Goal: Answer question/provide support: Answer question/provide support

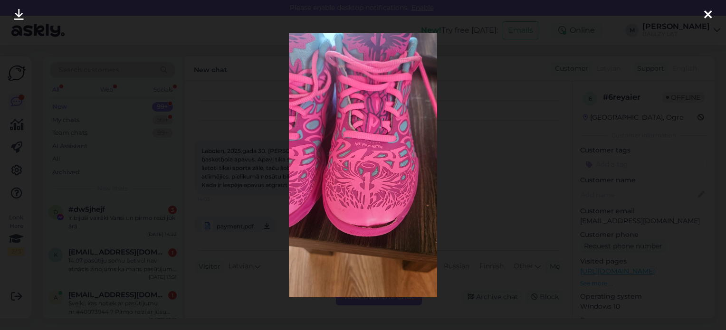
scroll to position [235, 0]
click at [708, 13] on icon at bounding box center [709, 15] width 8 height 12
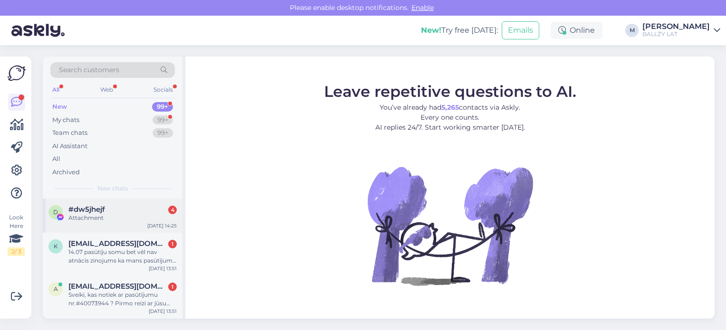
click at [130, 220] on div "Attachment" at bounding box center [122, 218] width 108 height 9
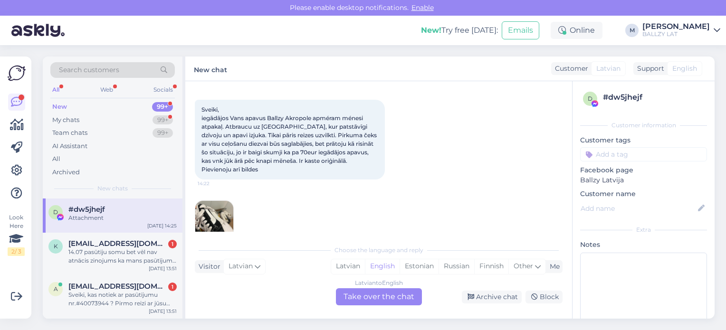
scroll to position [55, 0]
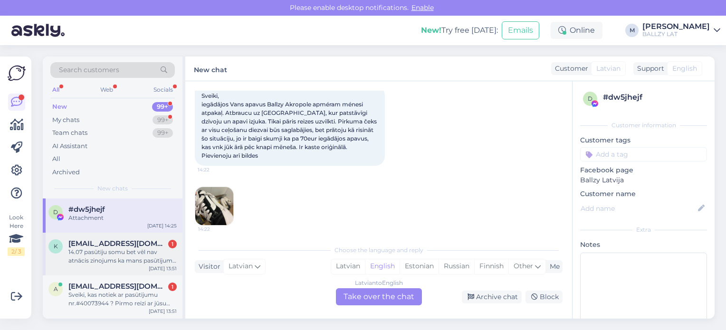
click at [97, 271] on div "k [EMAIL_ADDRESS][DOMAIN_NAME] 1 14.07 pasūtīju somu bet vēl nav atnācis zinoju…" at bounding box center [113, 254] width 140 height 43
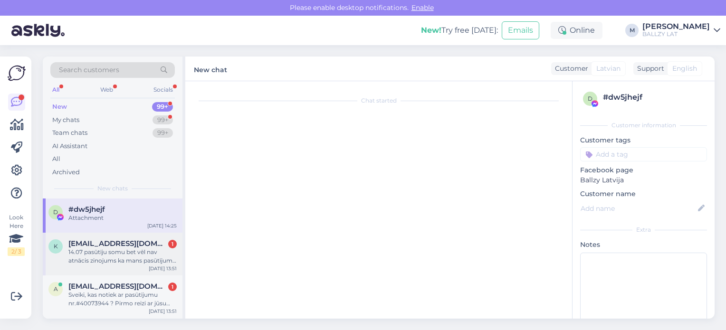
scroll to position [0, 0]
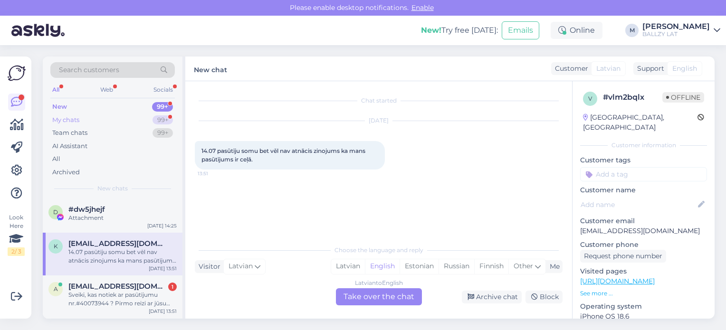
click at [88, 123] on div "My chats 99+" at bounding box center [112, 120] width 125 height 13
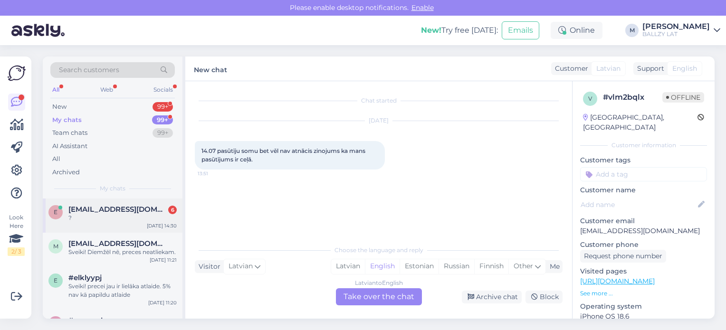
click at [131, 216] on div "?" at bounding box center [122, 218] width 108 height 9
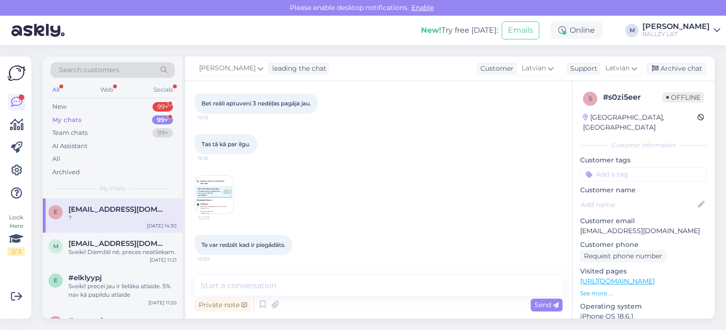
scroll to position [393, 0]
click at [212, 193] on img at bounding box center [214, 193] width 38 height 38
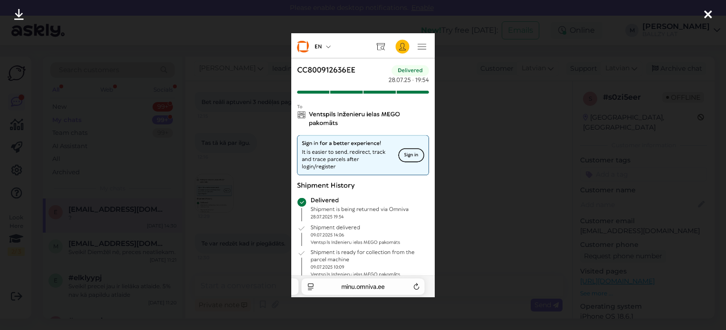
click at [466, 239] on div at bounding box center [363, 165] width 726 height 330
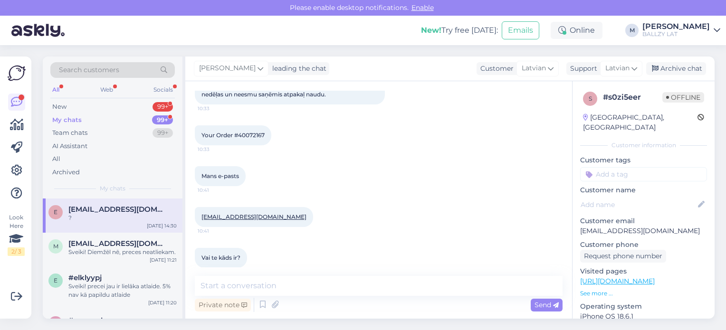
scroll to position [81, 0]
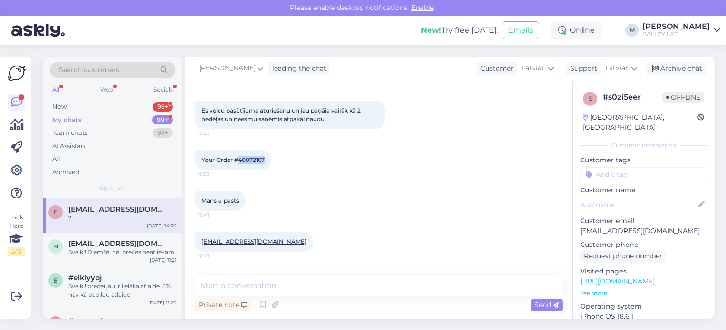
drag, startPoint x: 266, startPoint y: 159, endPoint x: 240, endPoint y: 164, distance: 26.6
click at [240, 164] on div "Your Order #40072167 10:33" at bounding box center [233, 160] width 77 height 20
copy span "40072167"
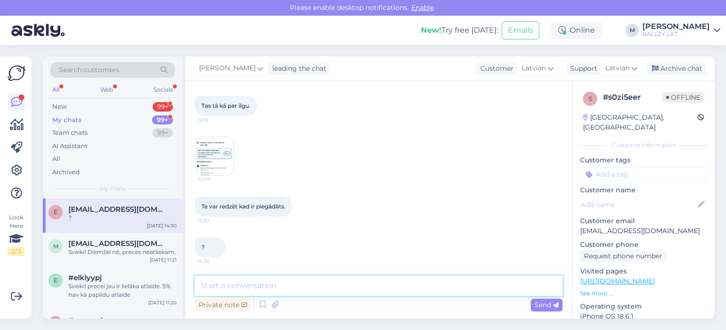
click at [254, 287] on textarea at bounding box center [379, 286] width 368 height 20
type textarea "U"
type textarea "Uzjautāsim noliktavai, dosim ziņu"
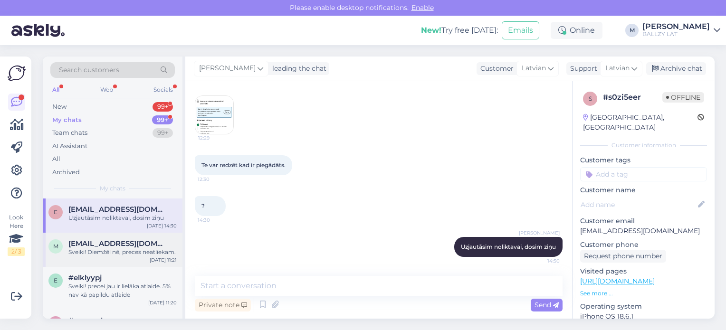
click at [110, 264] on div "m [EMAIL_ADDRESS][DOMAIN_NAME] Sveiki! Diemžēl nē, preces neatliekam. [DATE] 11…" at bounding box center [113, 250] width 140 height 34
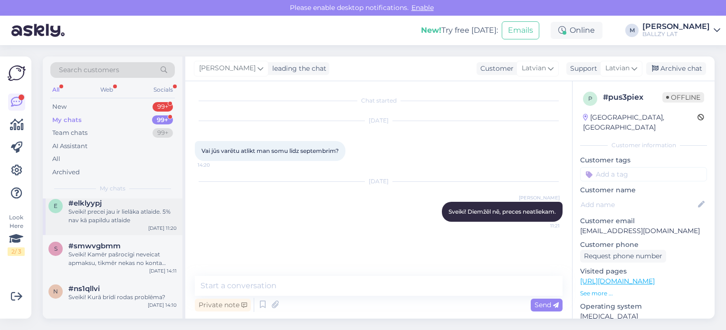
scroll to position [76, 0]
click at [68, 106] on div "New 99+" at bounding box center [112, 106] width 125 height 13
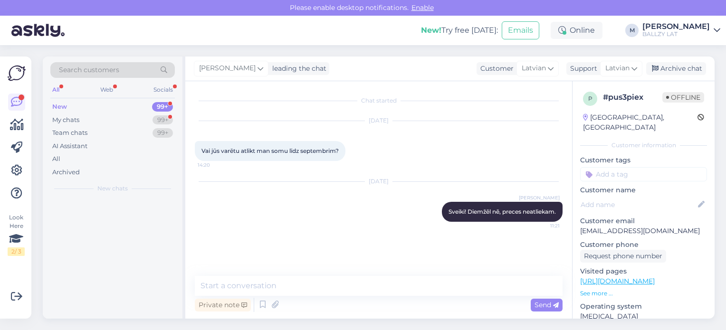
scroll to position [0, 0]
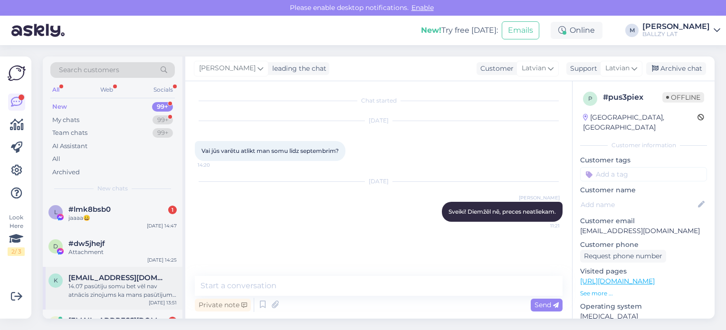
click at [107, 288] on div "14.07 pasūtīju somu bet vēl nav atnācis zinojums ka mans pasūtījums ir ceļā." at bounding box center [122, 290] width 108 height 17
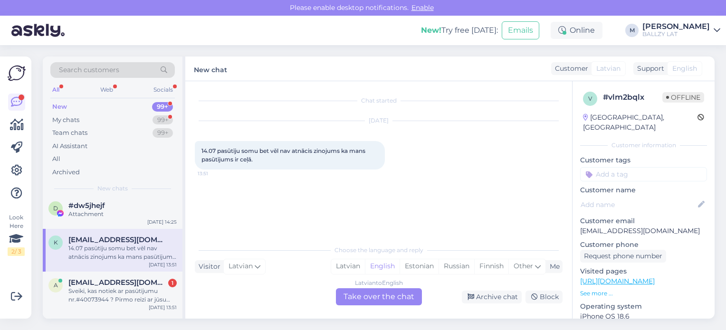
scroll to position [57, 0]
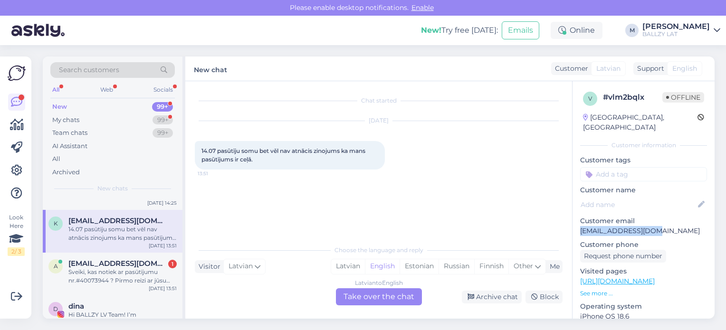
drag, startPoint x: 658, startPoint y: 218, endPoint x: 574, endPoint y: 222, distance: 83.8
click at [574, 222] on div "v # vlm2bqlx Offline [GEOGRAPHIC_DATA], Riga Customer information Customer tags…" at bounding box center [644, 281] width 142 height 401
copy p "[EMAIL_ADDRESS][DOMAIN_NAME]"
click at [354, 264] on div "Latvian" at bounding box center [348, 267] width 34 height 14
click at [361, 295] on div "Latvian to Latvian Take over the chat" at bounding box center [379, 297] width 86 height 17
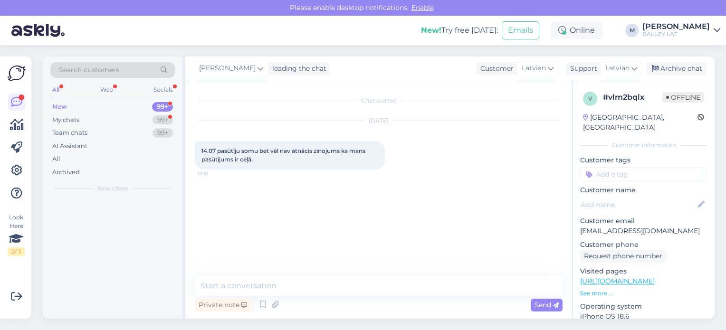
scroll to position [0, 0]
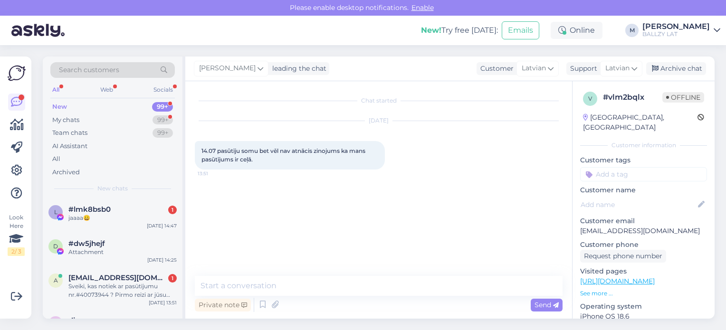
click at [304, 296] on div "Private note Send" at bounding box center [379, 305] width 368 height 18
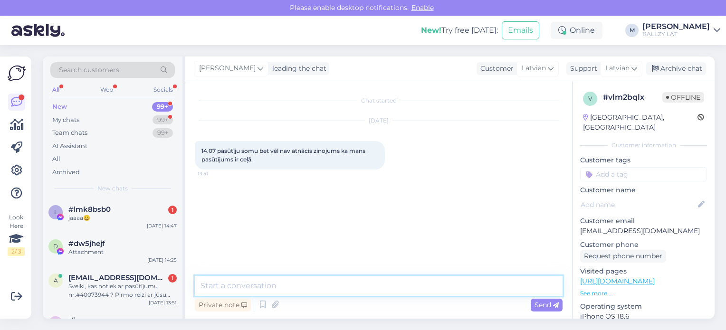
click at [297, 282] on textarea at bounding box center [379, 286] width 368 height 20
type textarea "Sveiki! Vēl apstrādes procesā, tuvākajās dienās tiks izsūtīts."
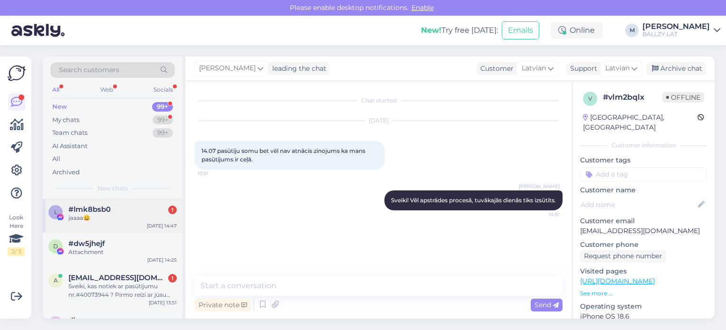
click at [119, 211] on div "#lmk8bsb0 1" at bounding box center [122, 209] width 108 height 9
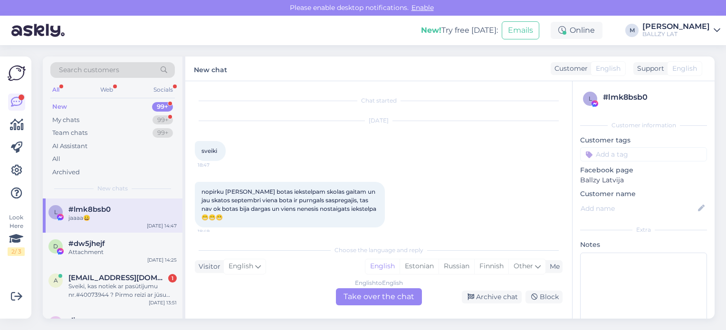
scroll to position [1869, 0]
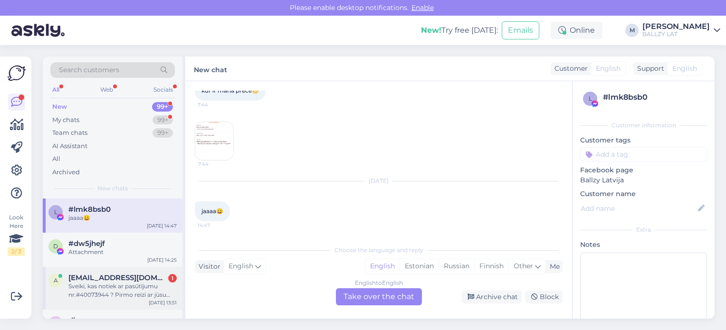
click at [154, 296] on div "Sveiki, kas notiek ar pasūtījumu nr.#40073944 ? Pirmo reizi ar jūsu veikalu ir …" at bounding box center [122, 290] width 108 height 17
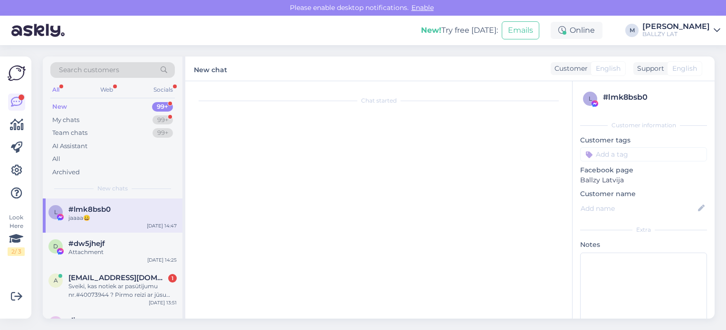
scroll to position [0, 0]
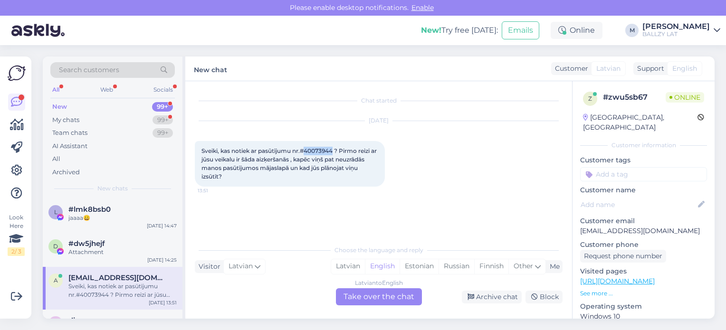
drag, startPoint x: 306, startPoint y: 150, endPoint x: 336, endPoint y: 152, distance: 29.5
click at [336, 152] on span "Sveiki, kas notiek ar pasūtījumu nr.#40073944 ? Pirmo reizi ar jūsu veikalu ir …" at bounding box center [290, 163] width 177 height 33
copy span "40073944"
drag, startPoint x: 642, startPoint y: 222, endPoint x: 578, endPoint y: 224, distance: 64.7
click at [578, 224] on div "z # zwu5sb67 Online [GEOGRAPHIC_DATA], Riga Customer information Customer tags …" at bounding box center [644, 281] width 142 height 401
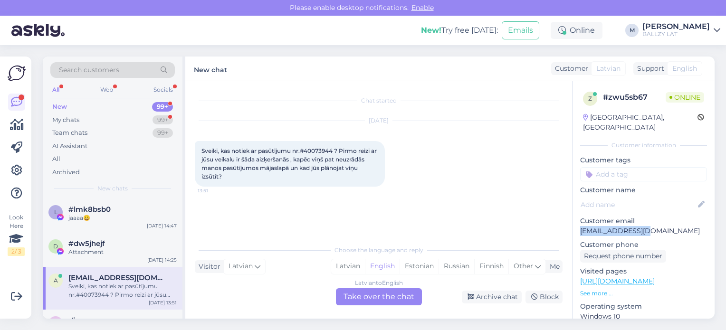
copy p "[EMAIL_ADDRESS][DOMAIN_NAME]"
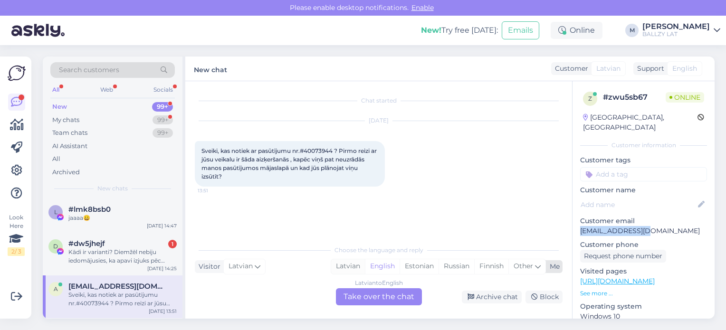
click at [358, 269] on div "Latvian" at bounding box center [348, 267] width 34 height 14
click at [362, 300] on div "Latvian to Latvian Take over the chat" at bounding box center [379, 297] width 86 height 17
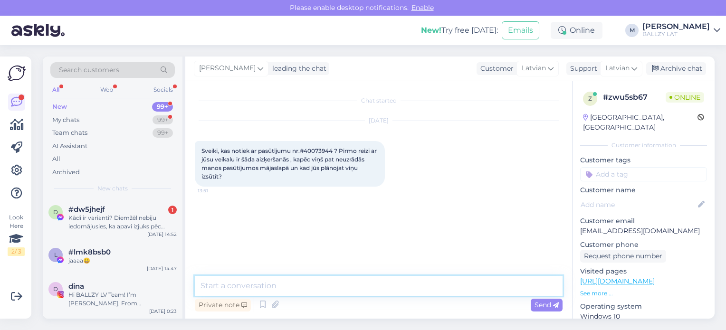
click at [316, 289] on textarea at bounding box center [379, 286] width 368 height 20
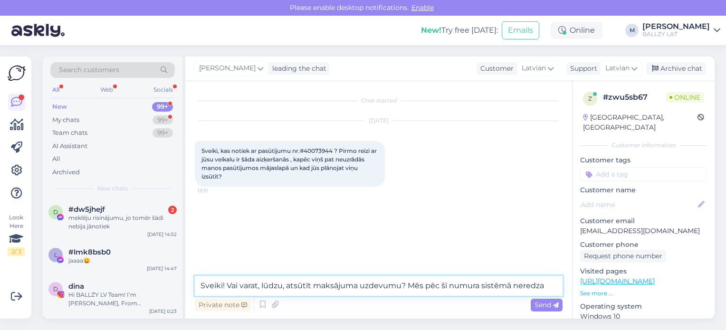
type textarea "Sveiki! Vai varat, lūdzu, atsūtīt maksājuma uzdevumu? Mēs pēc šī numura sistēmā…"
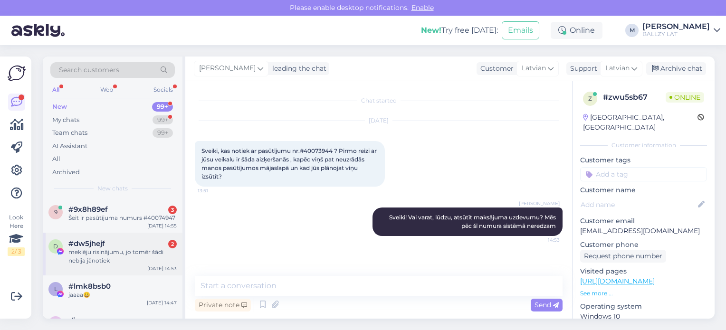
click at [122, 248] on div "meklēju risinājumu, jo tomēr šādi nebija jānotiek" at bounding box center [122, 256] width 108 height 17
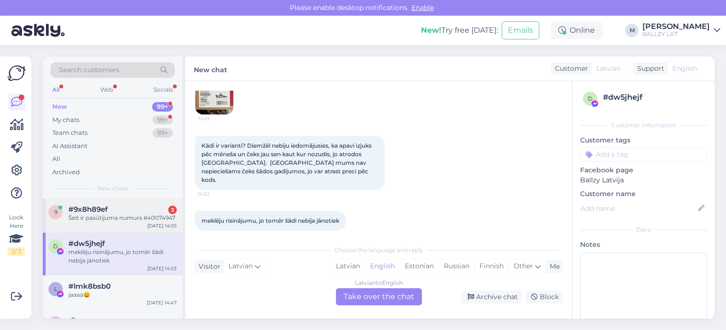
click at [132, 218] on div "Šeit ir pasūtījuma numurs #40074947" at bounding box center [122, 218] width 108 height 9
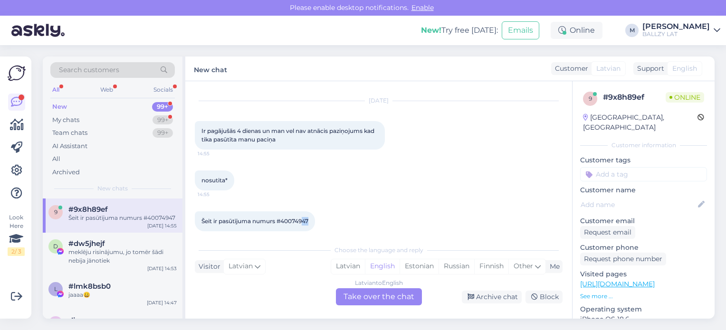
scroll to position [29, 0]
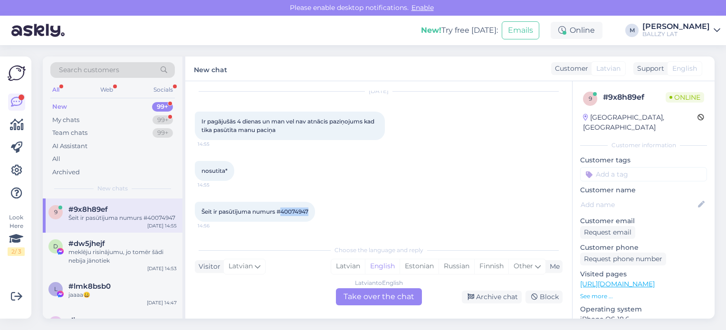
drag, startPoint x: 312, startPoint y: 222, endPoint x: 283, endPoint y: 222, distance: 28.5
click at [283, 222] on div "Šeit ir pasūtījuma numurs #40074947 14:56" at bounding box center [255, 212] width 120 height 20
copy span "40074947"
click at [352, 268] on div "Latvian" at bounding box center [348, 267] width 34 height 14
click at [363, 295] on div "Latvian to Latvian Take over the chat" at bounding box center [379, 297] width 86 height 17
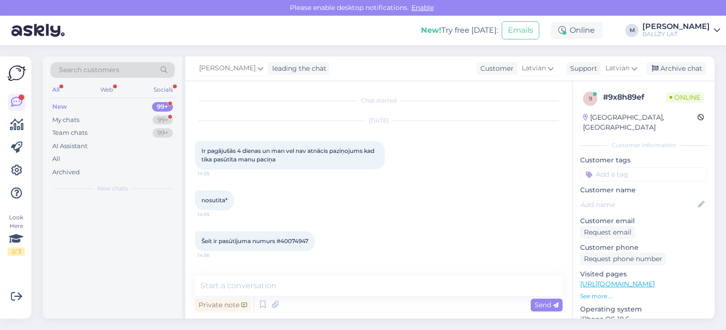
scroll to position [0, 0]
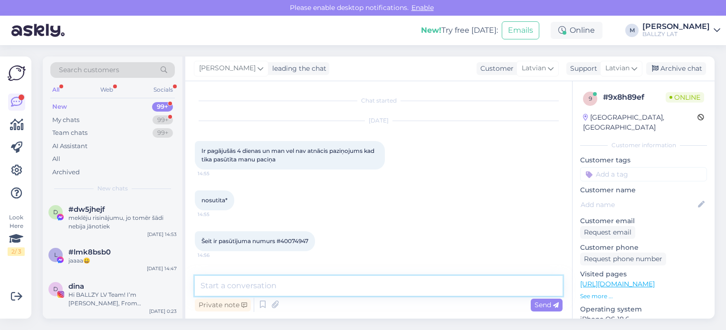
click at [304, 289] on textarea at bounding box center [379, 286] width 368 height 20
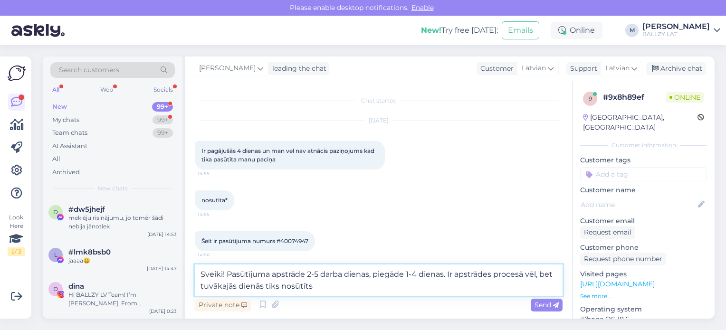
type textarea "Sveiki! Pasūtījuma apstrāde 2-5 darba dienas, piegāde 1-4 dienas. Ir apstrādes …"
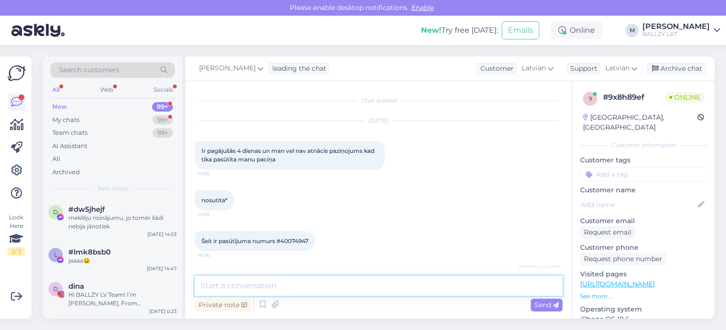
scroll to position [52, 0]
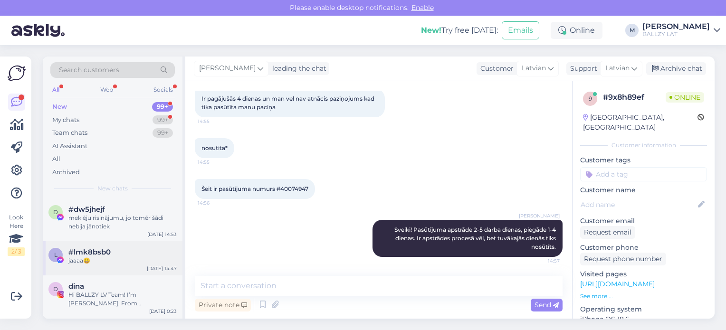
click at [110, 265] on div "l #lmk8bsb0 jaaaa😀 [DATE] 14:47" at bounding box center [113, 259] width 140 height 34
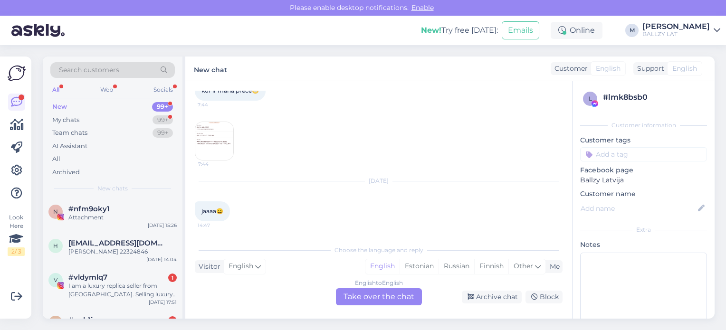
scroll to position [133, 0]
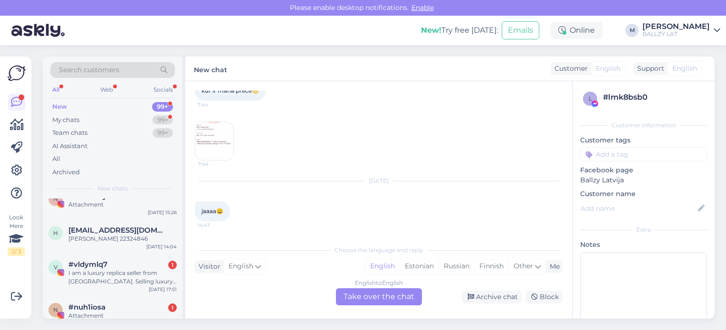
click at [110, 265] on div "#vldymlq7 1" at bounding box center [122, 265] width 108 height 9
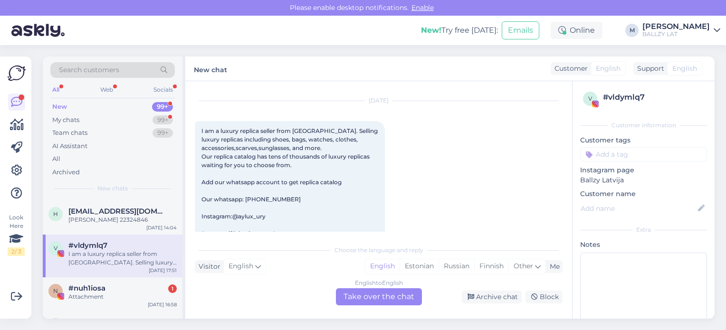
scroll to position [171, 0]
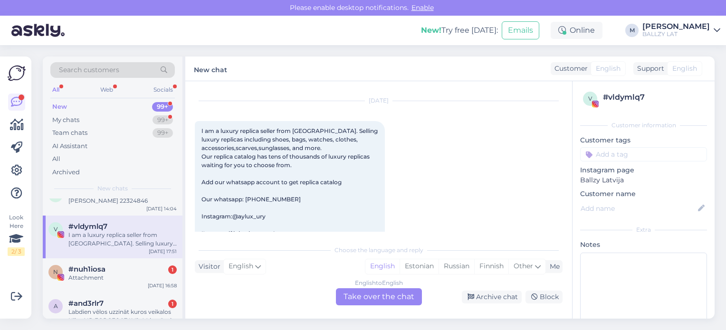
click at [110, 265] on div "#nuh1iosa 1" at bounding box center [122, 269] width 108 height 9
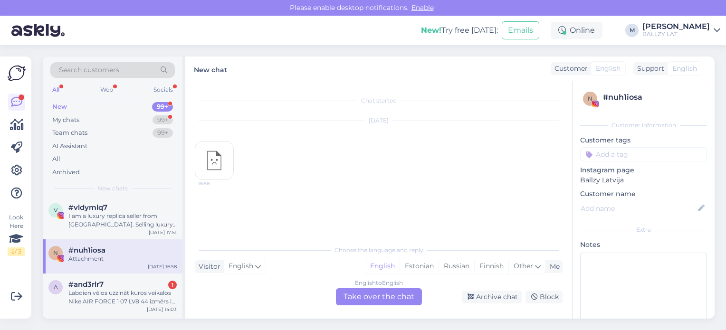
scroll to position [209, 0]
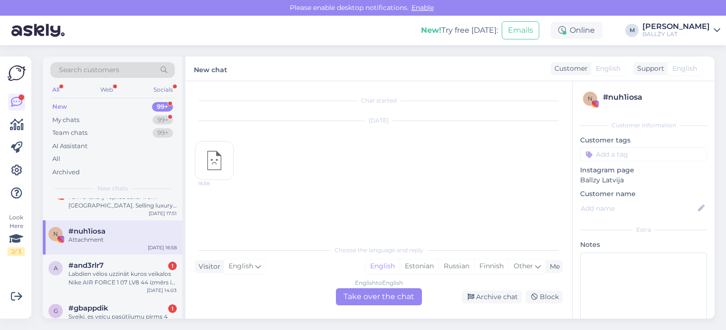
click at [110, 265] on div "#and3rlr7 1" at bounding box center [122, 265] width 108 height 9
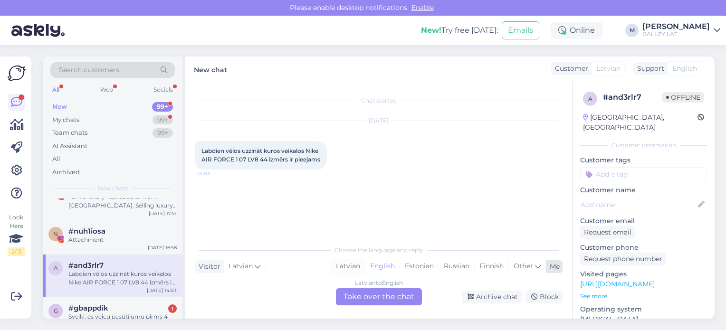
click at [352, 268] on div "Latvian" at bounding box center [348, 267] width 34 height 14
click at [365, 300] on div "Latvian to Latvian Take over the chat" at bounding box center [379, 297] width 86 height 17
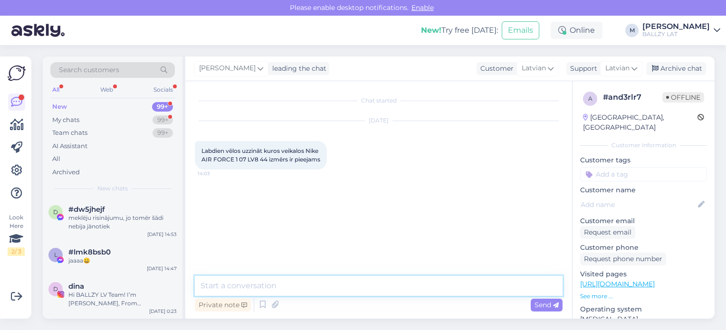
click at [324, 292] on textarea at bounding box center [379, 286] width 368 height 20
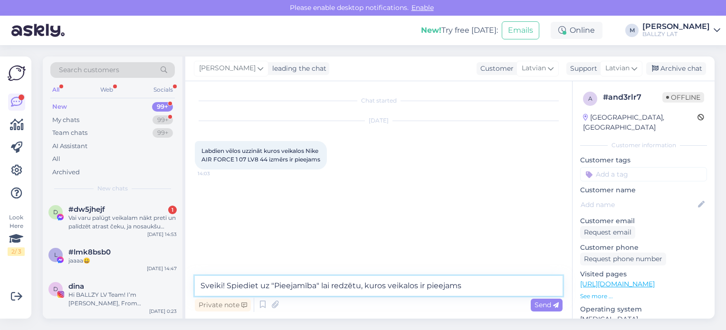
type textarea "Sveiki! Spiediet uz "Pieejamība" lai redzētu, kuros veikalos ir pieejams?"
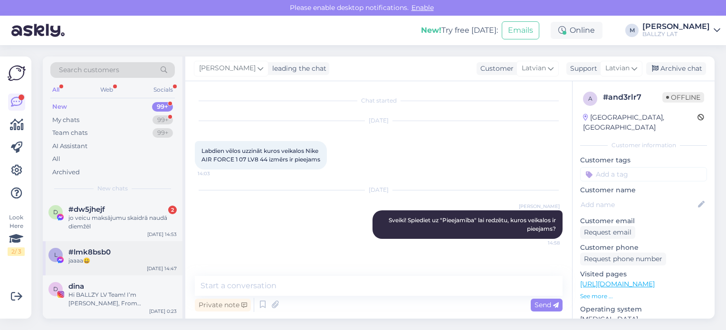
click at [126, 266] on div "l #lmk8bsb0 jaaaa😀 [DATE] 14:47" at bounding box center [113, 259] width 140 height 34
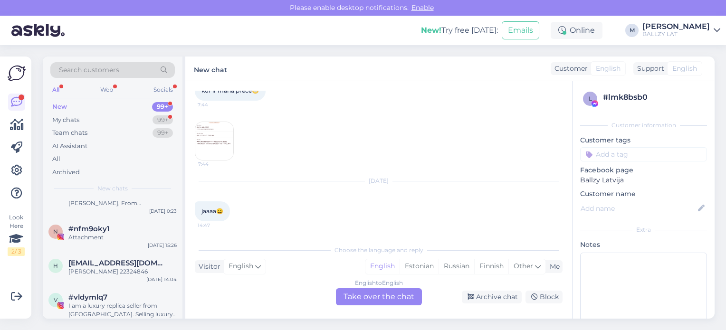
scroll to position [114, 0]
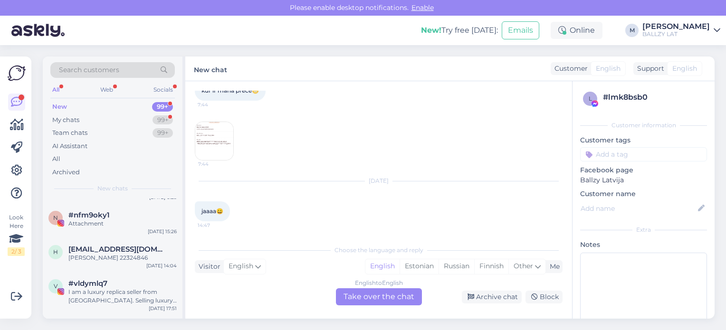
click at [126, 266] on div "h [EMAIL_ADDRESS][DOMAIN_NAME] [PERSON_NAME] 22324846 [DATE] 14:04" at bounding box center [113, 256] width 140 height 34
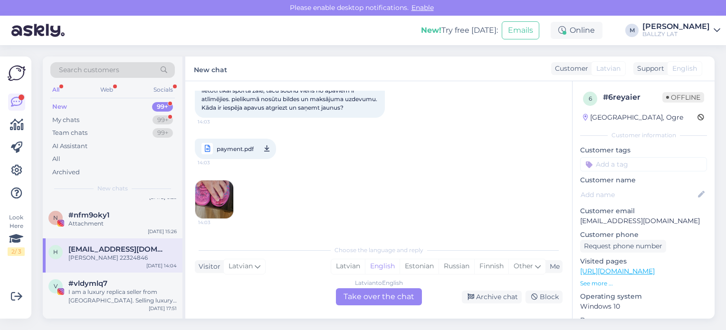
scroll to position [235, 0]
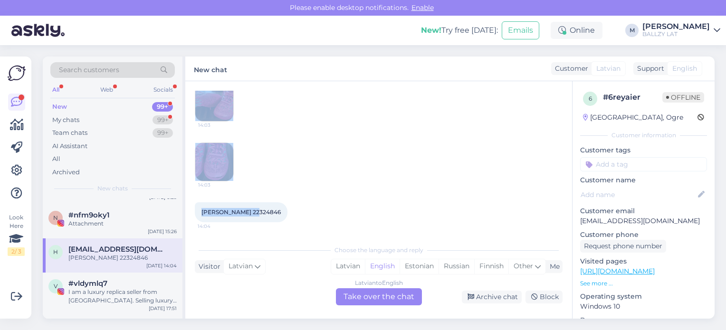
drag, startPoint x: 540, startPoint y: 222, endPoint x: 569, endPoint y: 154, distance: 74.2
click at [569, 154] on div "Chat started [DATE] Labdien, 2025.gada 30. [PERSON_NAME] iegādājos bērnu basket…" at bounding box center [383, 161] width 377 height 141
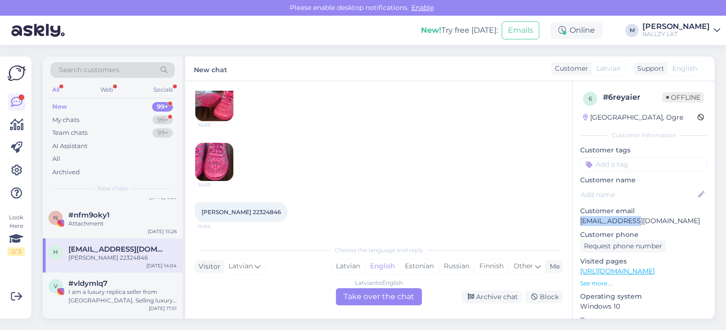
drag, startPoint x: 637, startPoint y: 219, endPoint x: 578, endPoint y: 221, distance: 59.5
click at [578, 221] on div "6 # 6reyaier Offline [GEOGRAPHIC_DATA], Ogre Customer information Customer tags…" at bounding box center [644, 276] width 142 height 391
copy p "[EMAIL_ADDRESS][DOMAIN_NAME]"
click at [354, 267] on div "Latvian" at bounding box center [348, 267] width 34 height 14
click at [358, 293] on div "Latvian to Latvian Take over the chat" at bounding box center [379, 297] width 86 height 17
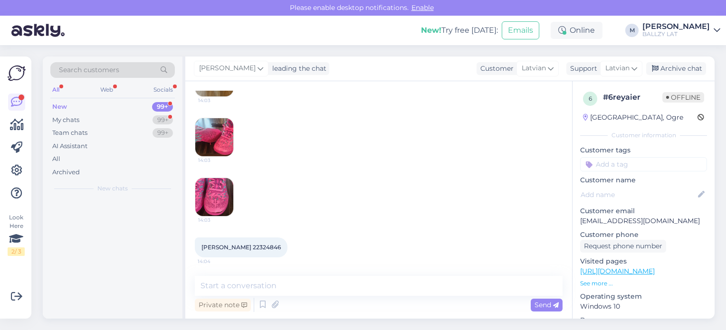
scroll to position [0, 0]
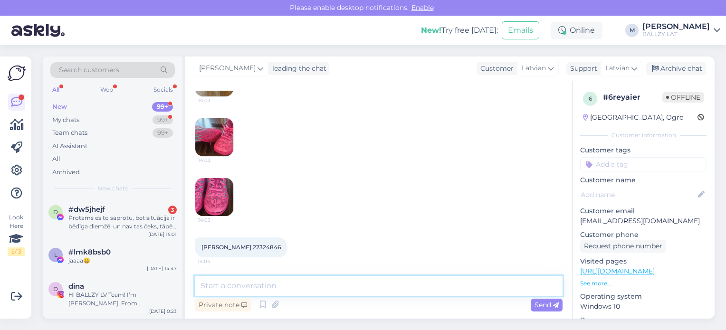
click at [289, 292] on textarea at bounding box center [379, 286] width 368 height 20
type textarea "Sveiki! Veiksim naudas atmaksu"
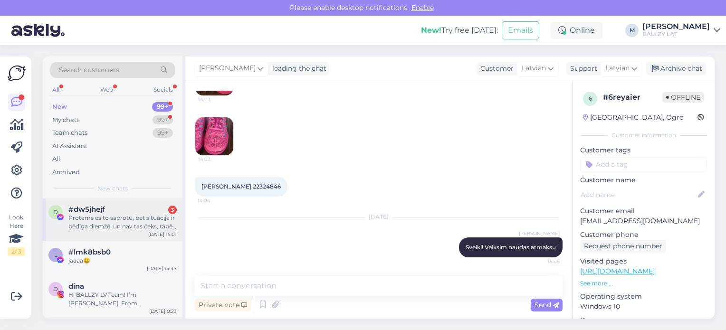
click at [122, 230] on div "Protams es to saprotu, bet situācija ir bēdīga diemžēl un nav tas čeks, tāpēc p…" at bounding box center [122, 222] width 108 height 17
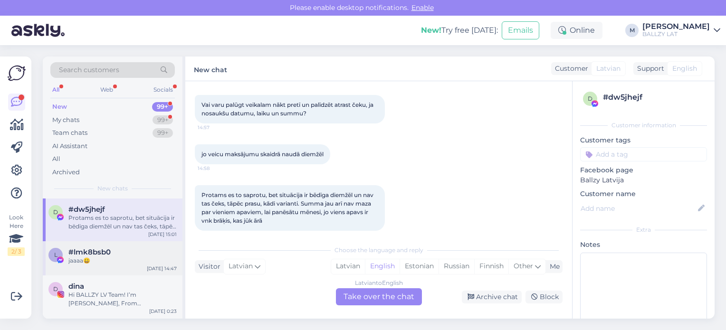
click at [119, 260] on div "jaaaa😀" at bounding box center [122, 261] width 108 height 9
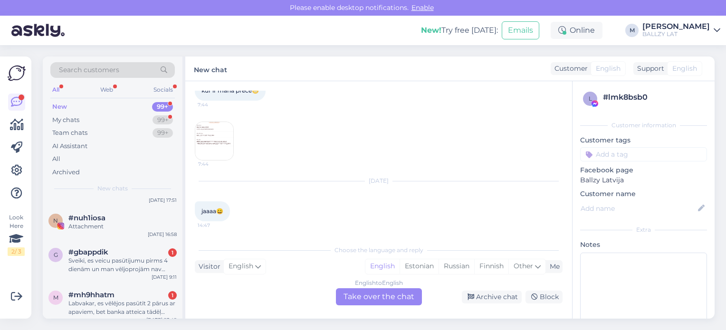
scroll to position [190, 0]
click at [119, 260] on div "Sveiki, es veicu pasūtījumu pirms 4 dienām un man vēljoprojām nav nekāda inform…" at bounding box center [122, 263] width 108 height 17
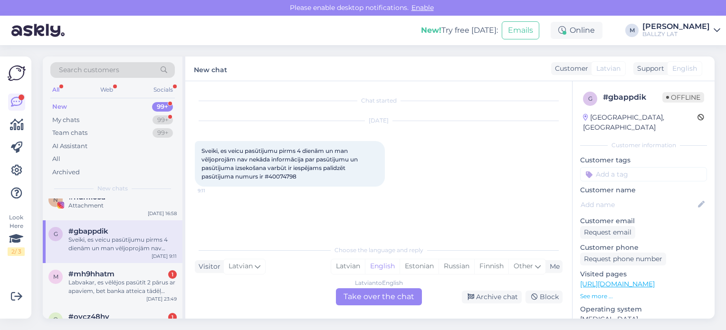
scroll to position [228, 0]
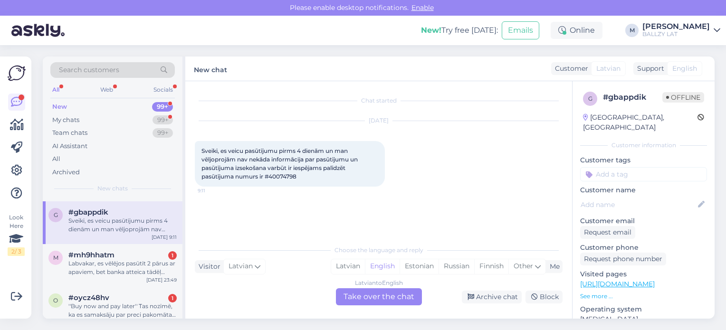
click at [119, 260] on div "Labvakar, es vēlējos pasūtīt 2 pārus ar apaviem, bet banka atteica tādēļ atteic…" at bounding box center [122, 268] width 108 height 17
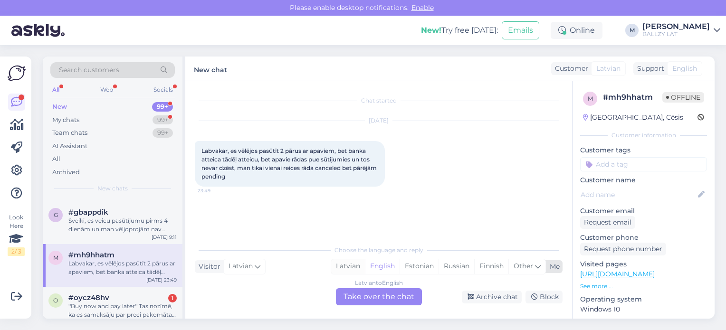
click at [350, 266] on div "Latvian" at bounding box center [348, 267] width 34 height 14
click at [377, 299] on div "Latvian to Latvian Take over the chat" at bounding box center [379, 297] width 86 height 17
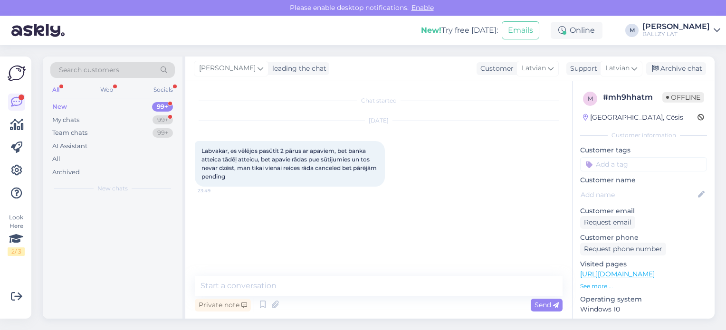
scroll to position [0, 0]
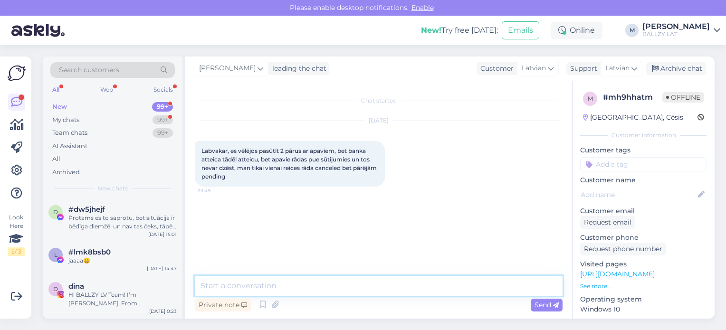
click at [324, 287] on textarea at bounding box center [379, 286] width 368 height 20
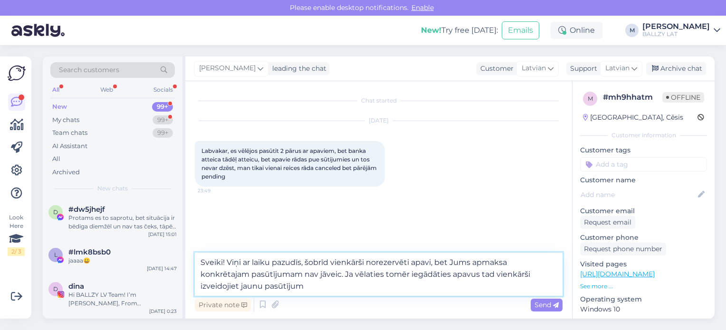
type textarea "Sveiki! Viņi ar laiku pazudīs, šobrīd vienkārši norezervēti apavi, bet Jums apm…"
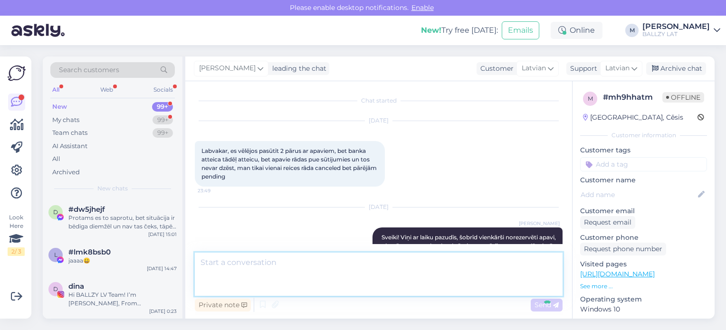
scroll to position [16, 0]
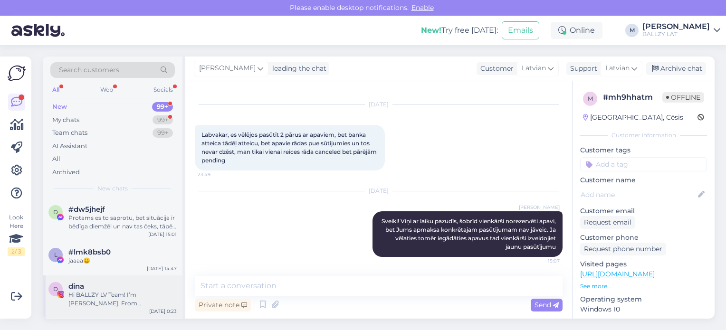
click at [145, 294] on div "Hi BALLZY LV Team! I’m [PERSON_NAME], From [GEOGRAPHIC_DATA] 🇱🇻, I’m starting m…" at bounding box center [122, 299] width 108 height 17
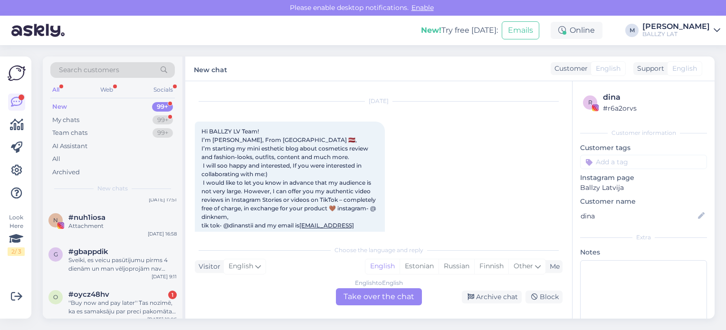
scroll to position [190, 0]
click at [145, 294] on div "#oycz48hv 1" at bounding box center [122, 293] width 108 height 9
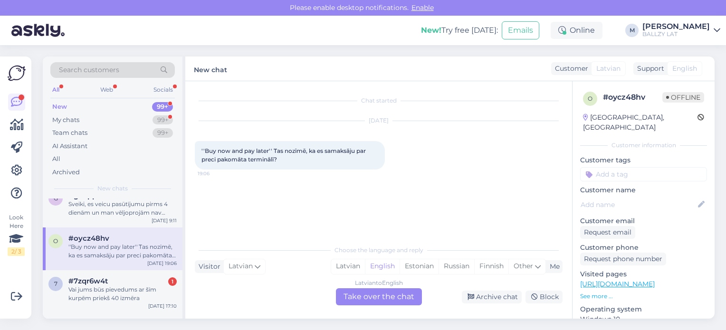
scroll to position [247, 0]
click at [145, 294] on div "Vai jums būs pievedums ar šīm kurpēm priekš 40 izmēra" at bounding box center [122, 291] width 108 height 17
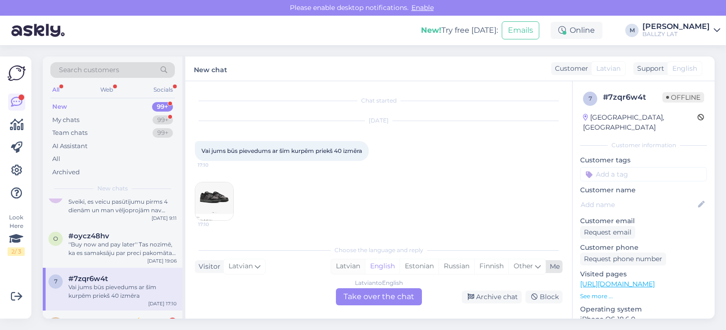
click at [348, 272] on div "Latvian" at bounding box center [348, 267] width 34 height 14
click at [363, 299] on div "Latvian to Latvian Take over the chat" at bounding box center [379, 297] width 86 height 17
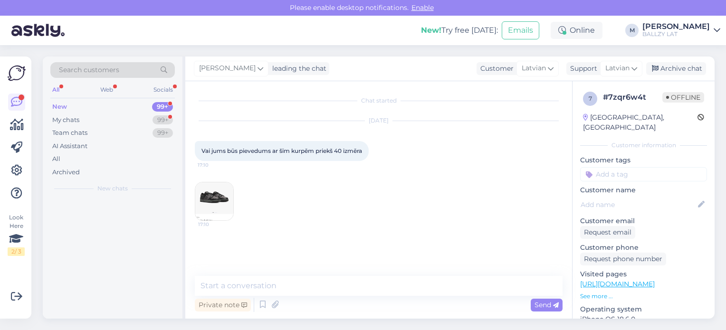
scroll to position [0, 0]
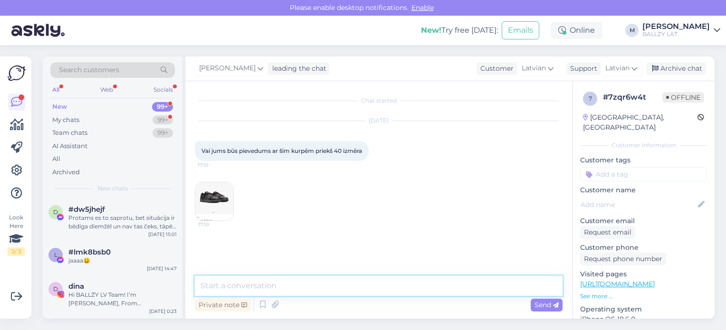
click at [312, 287] on textarea at bounding box center [379, 286] width 368 height 20
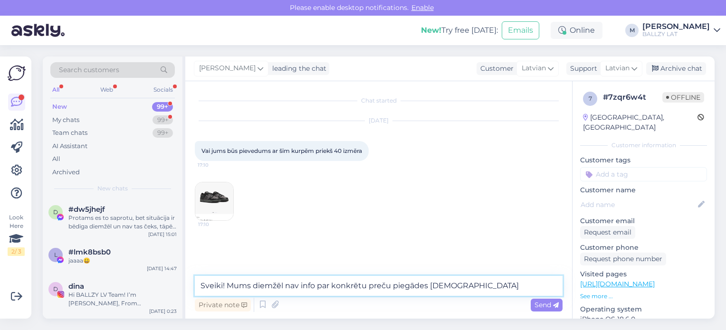
type textarea "Sveiki! Mums diemžēl nav info par konkrētu preču piegādes laikiem"
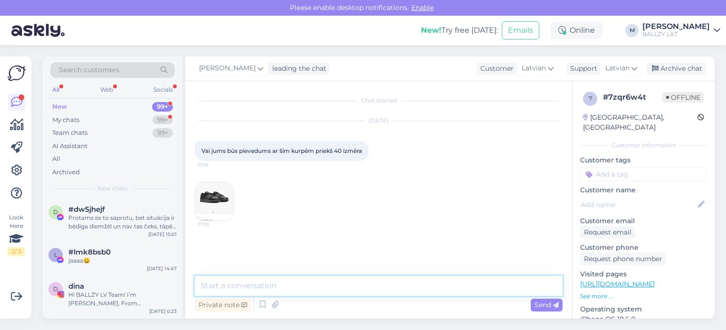
scroll to position [33, 0]
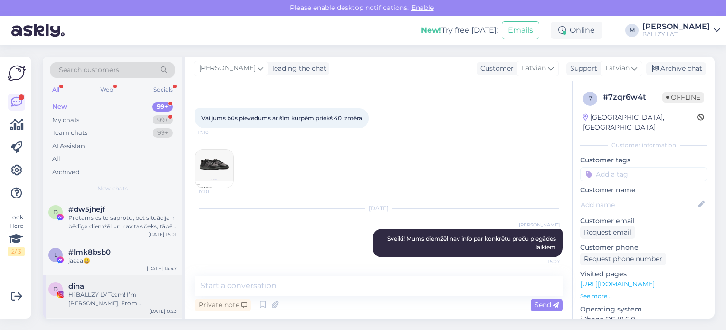
click at [101, 297] on div "Hi BALLZY LV Team! I’m [PERSON_NAME], From [GEOGRAPHIC_DATA] 🇱🇻, I’m starting m…" at bounding box center [122, 299] width 108 height 17
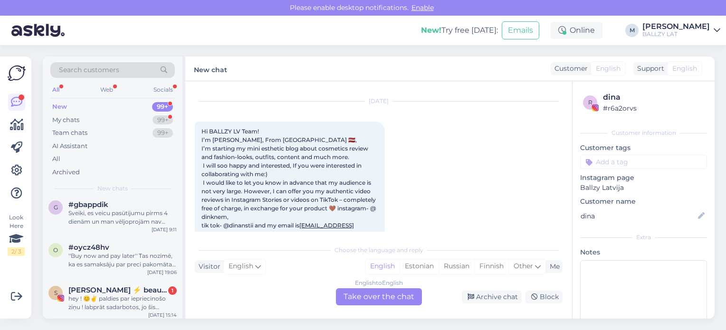
scroll to position [247, 0]
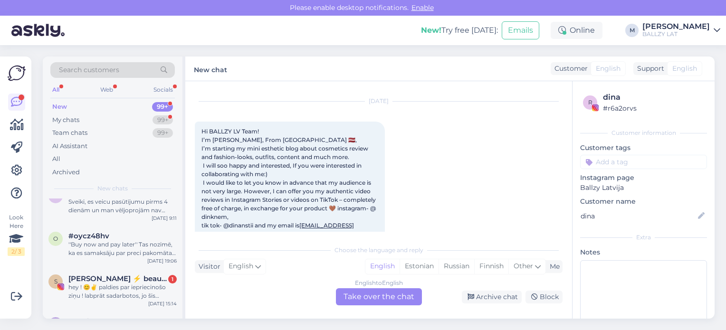
click at [101, 297] on div "hey ! 😊✌️ paldies par iepriecinošo ziņu ! labprāt sadarbotos, jo šis piedāvājum…" at bounding box center [122, 291] width 108 height 17
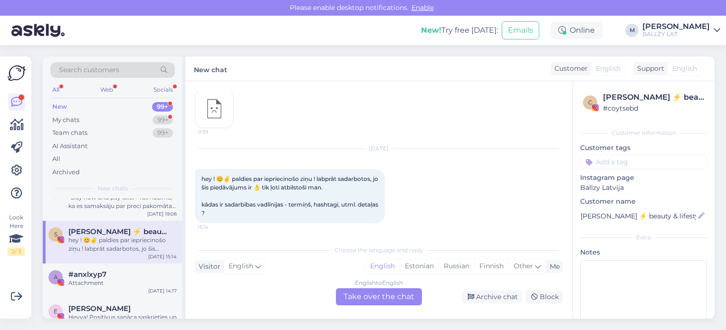
scroll to position [323, 0]
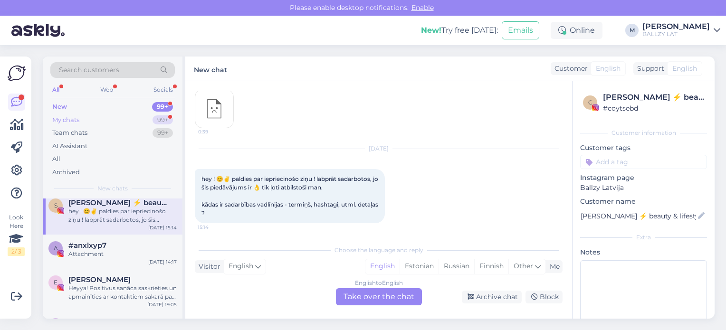
click at [73, 117] on div "My chats" at bounding box center [65, 121] width 27 height 10
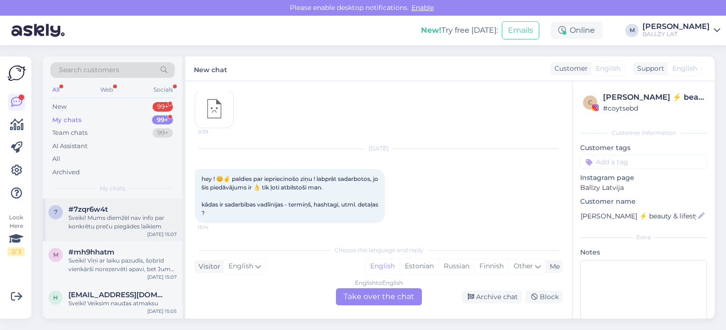
click at [141, 220] on div "Sveiki! Mums diemžēl nav info par konkrētu preču piegādes laikiem" at bounding box center [122, 222] width 108 height 17
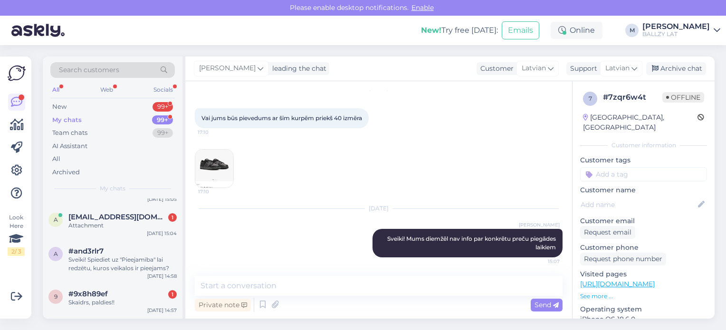
scroll to position [114, 0]
click at [141, 220] on div "Attachment" at bounding box center [122, 224] width 108 height 9
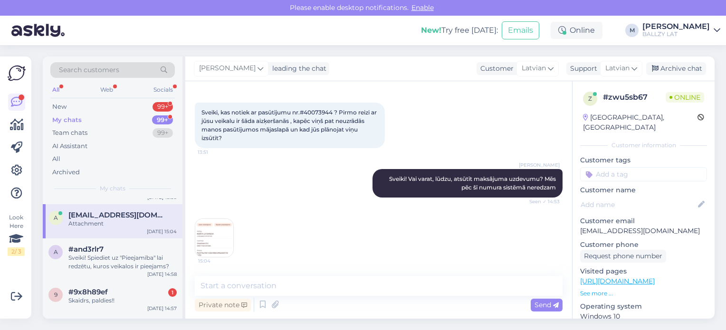
click at [216, 243] on img at bounding box center [214, 238] width 38 height 38
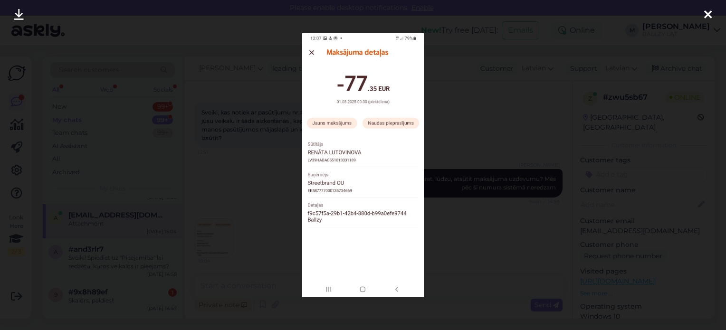
click at [448, 238] on div at bounding box center [363, 165] width 726 height 330
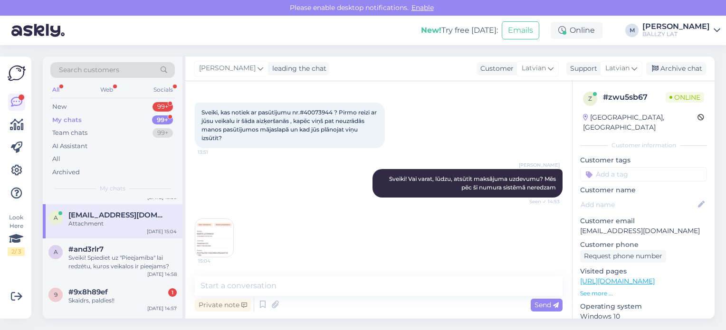
click at [207, 237] on img at bounding box center [214, 238] width 38 height 38
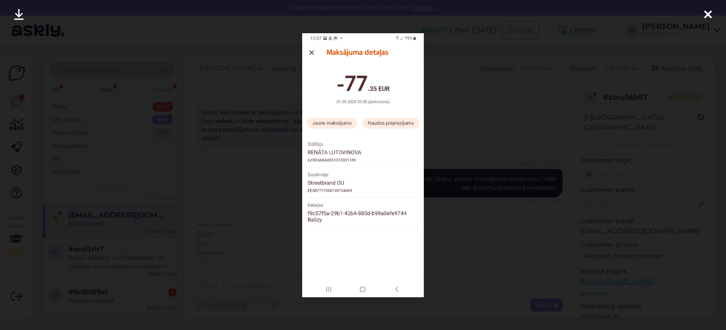
click at [706, 17] on icon at bounding box center [709, 15] width 8 height 12
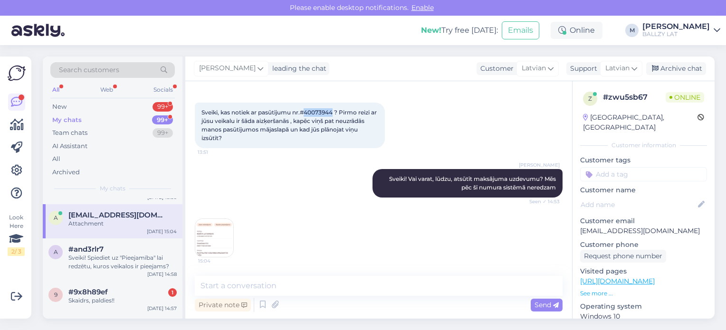
drag, startPoint x: 335, startPoint y: 111, endPoint x: 307, endPoint y: 112, distance: 28.1
click at [307, 112] on span "Sveiki, kas notiek ar pasūtījumu nr.#40073944 ? Pirmo reizi ar jūsu veikalu ir …" at bounding box center [290, 125] width 177 height 33
copy span "40073944"
click at [216, 251] on img at bounding box center [214, 238] width 38 height 38
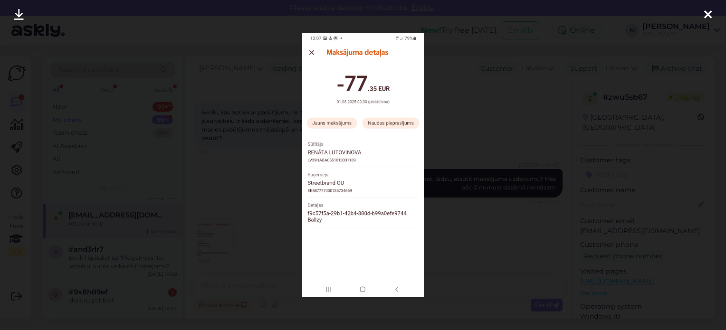
click at [270, 186] on div at bounding box center [363, 165] width 726 height 330
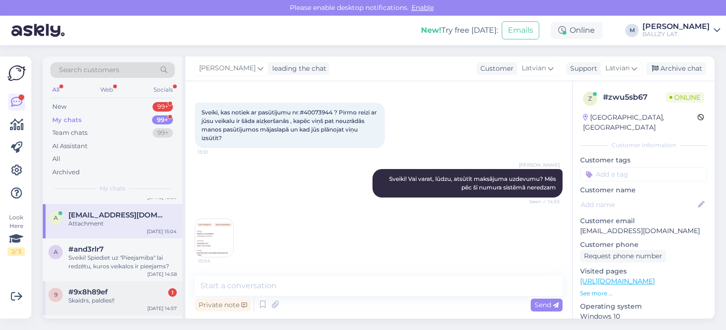
click at [116, 286] on div "9 #9x8h89ef 1 Skaidrs, paldies!! [DATE] 14:57" at bounding box center [113, 298] width 140 height 34
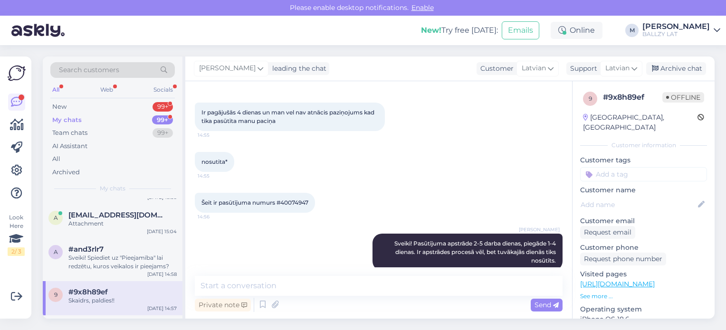
scroll to position [93, 0]
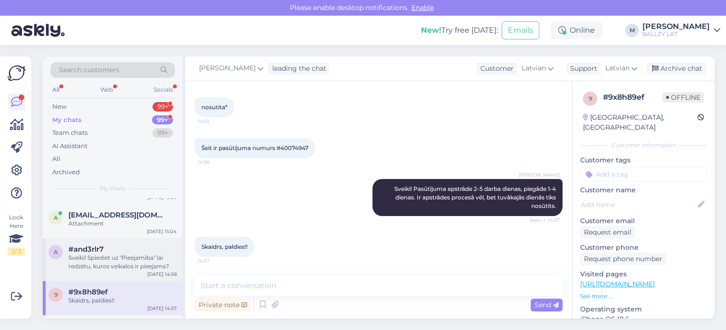
click at [111, 263] on div "Sveiki! Spiediet uz "Pieejamība" lai redzētu, kuros veikalos ir pieejams?" at bounding box center [122, 262] width 108 height 17
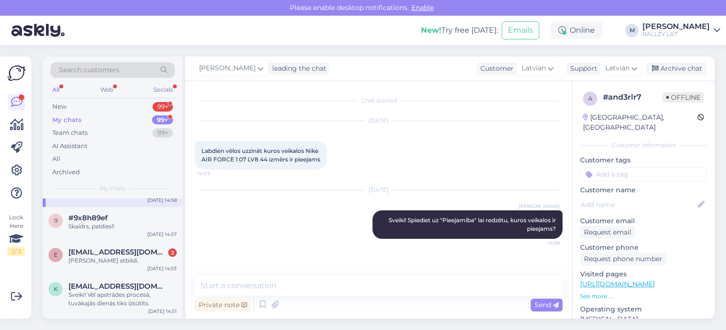
scroll to position [190, 0]
click at [111, 263] on div "e [EMAIL_ADDRESS][DOMAIN_NAME] 2 Gaidīšu atbildi. [DATE] 14:53" at bounding box center [113, 257] width 140 height 34
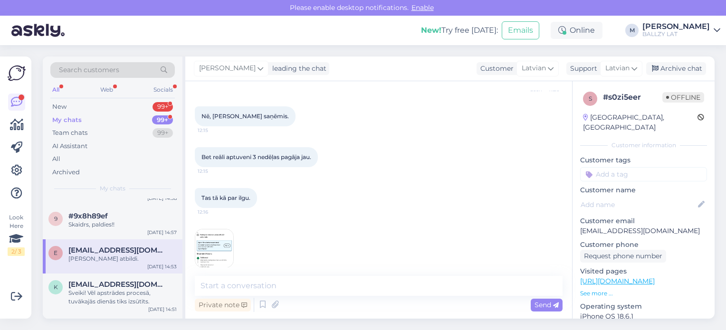
scroll to position [415, 0]
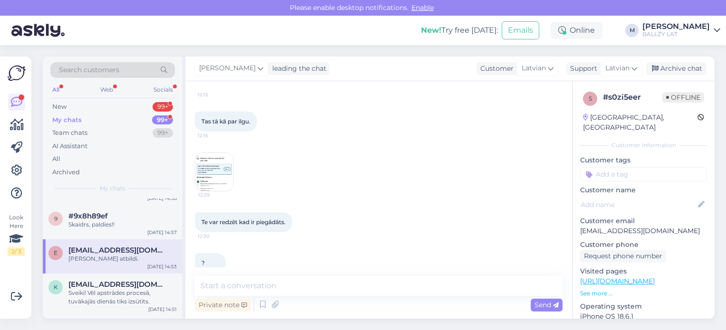
click at [193, 169] on div "Chat started [DATE] Labdien! 10:31 Es veicu pasūtījuma atgriešanu un jau pagāja…" at bounding box center [378, 200] width 387 height 238
click at [231, 184] on img at bounding box center [214, 172] width 38 height 38
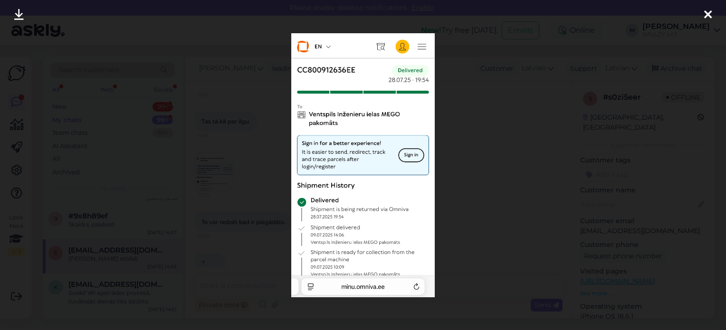
click at [467, 190] on div at bounding box center [363, 165] width 726 height 330
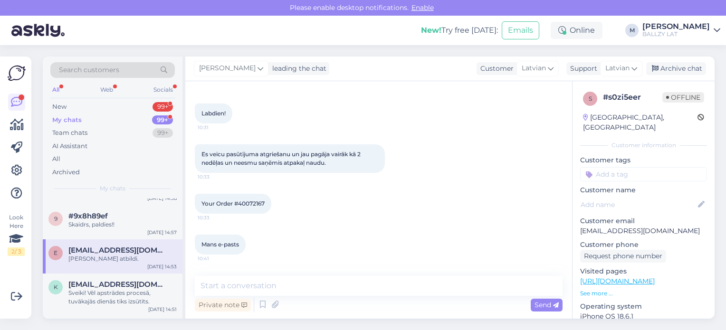
scroll to position [22, 0]
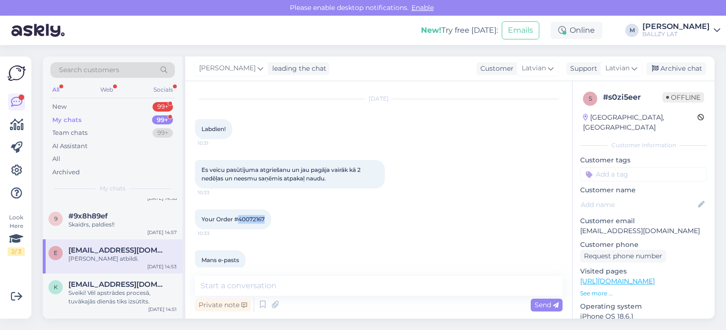
drag, startPoint x: 265, startPoint y: 220, endPoint x: 238, endPoint y: 219, distance: 27.1
click at [238, 219] on span "Your Order #40072167" at bounding box center [233, 219] width 63 height 7
copy span "40072167"
